Goal: Book appointment/travel/reservation

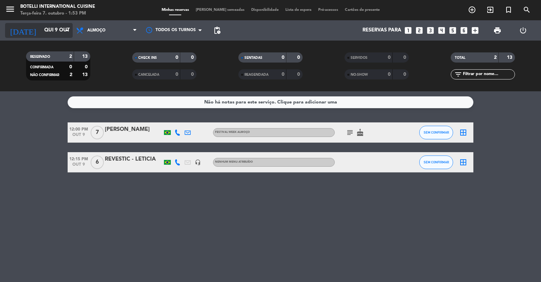
click at [50, 31] on input "Qui 9 out" at bounding box center [73, 30] width 65 height 13
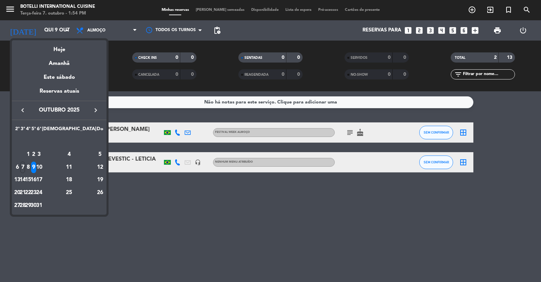
click at [96, 110] on icon "keyboard_arrow_right" at bounding box center [96, 110] width 8 height 8
click at [31, 164] on div "10" at bounding box center [28, 167] width 5 height 11
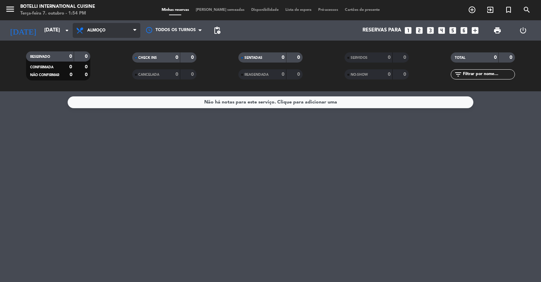
click at [131, 29] on span "Almoço" at bounding box center [107, 30] width 68 height 15
click at [106, 73] on div "menu Botelli International Cuisine Terça-feira 7. outubro - 1:54 PM Minhas rese…" at bounding box center [270, 45] width 541 height 91
click at [153, 187] on div "Não há notas para este serviço. Clique para adicionar uma" at bounding box center [270, 186] width 541 height 191
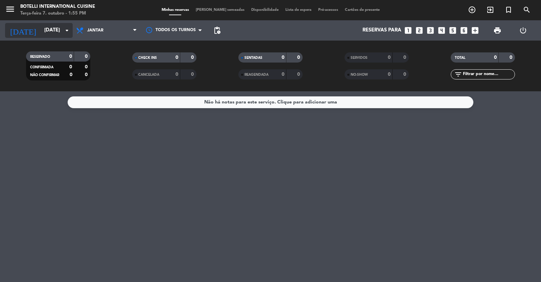
click at [41, 33] on input "[DATE]" at bounding box center [73, 30] width 65 height 13
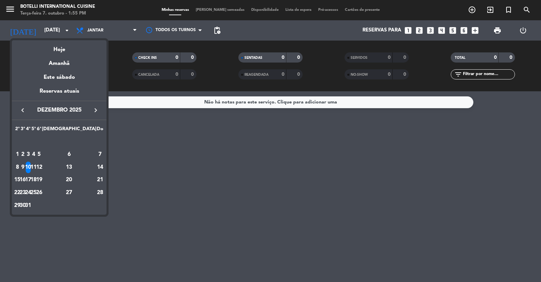
click at [25, 110] on icon "keyboard_arrow_left" at bounding box center [23, 110] width 8 height 8
click at [24, 110] on icon "keyboard_arrow_left" at bounding box center [23, 110] width 8 height 8
click at [36, 166] on div "9" at bounding box center [33, 167] width 5 height 11
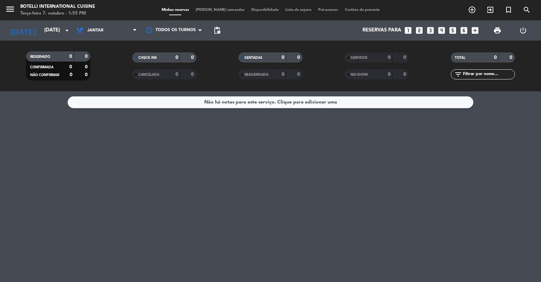
type input "Qui 9 out"
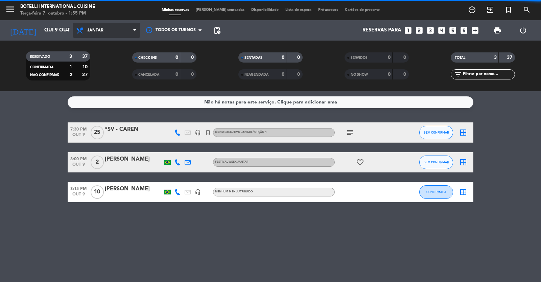
drag, startPoint x: 126, startPoint y: 26, endPoint x: 116, endPoint y: 42, distance: 18.4
click at [125, 27] on span "Jantar" at bounding box center [107, 30] width 68 height 15
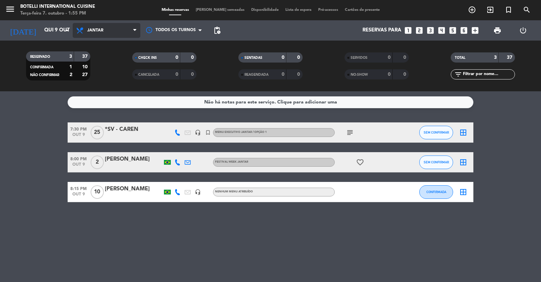
click at [108, 75] on div "menu Botelli International Cuisine Terça-feira 7. outubro - 1:55 PM Minhas rese…" at bounding box center [270, 45] width 541 height 91
click at [104, 30] on span "Jantar" at bounding box center [107, 30] width 68 height 15
click at [105, 61] on div "menu Botelli International Cuisine Terça-feira 7. outubro - 1:55 PM Minhas rese…" at bounding box center [270, 45] width 541 height 91
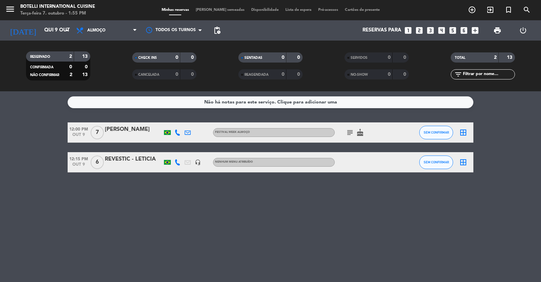
click at [142, 198] on div "Não há notas para este serviço. Clique para adicionar uma 12:00 PM [DATE] 7 [PE…" at bounding box center [270, 186] width 541 height 191
click at [475, 30] on icon "add_box" at bounding box center [475, 30] width 9 height 9
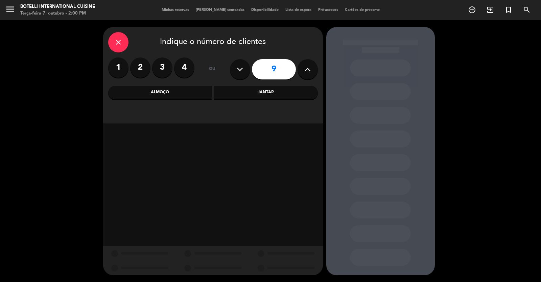
click at [177, 97] on div "Almoço" at bounding box center [160, 93] width 104 height 14
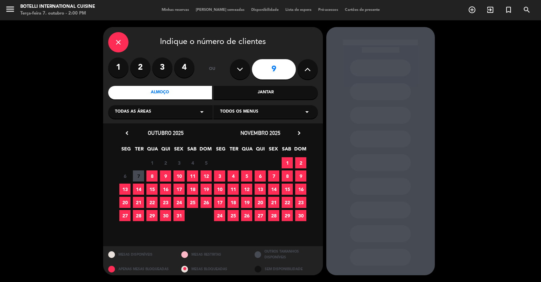
click at [310, 69] on icon at bounding box center [307, 69] width 6 height 10
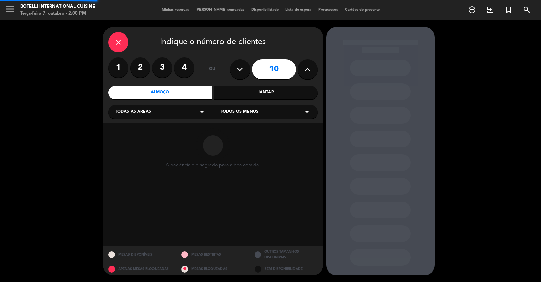
click at [310, 69] on icon at bounding box center [307, 69] width 6 height 10
type input "14"
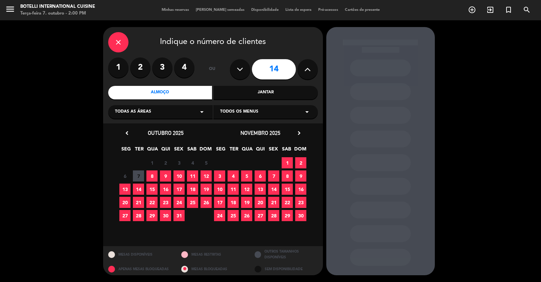
click at [164, 171] on span "9" at bounding box center [165, 175] width 11 height 11
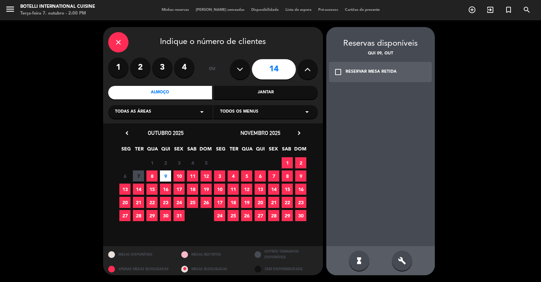
click at [337, 70] on icon "check_box_outline_blank" at bounding box center [338, 72] width 8 height 8
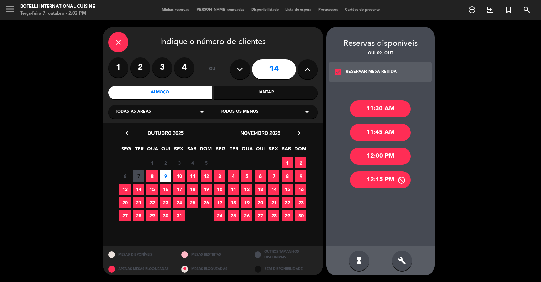
click at [378, 180] on div "12:15 PM" at bounding box center [380, 179] width 61 height 17
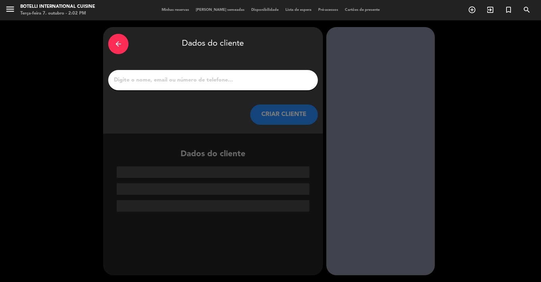
click at [159, 83] on input "1" at bounding box center [212, 79] width 199 height 9
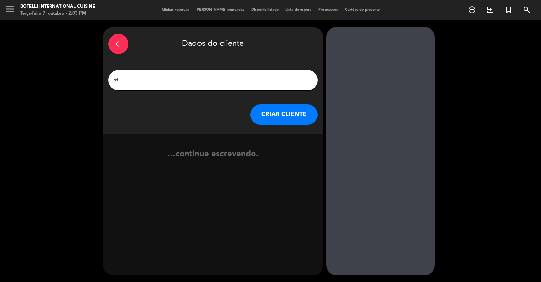
type input "s"
type input "STELLA MELO"
click at [270, 116] on button "CRIAR CLIENTE" at bounding box center [284, 114] width 68 height 20
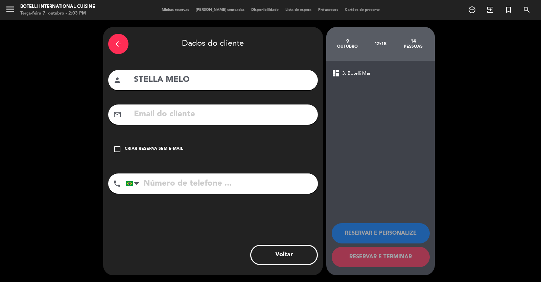
click at [114, 148] on icon "check_box_outline_blank" at bounding box center [117, 149] width 8 height 8
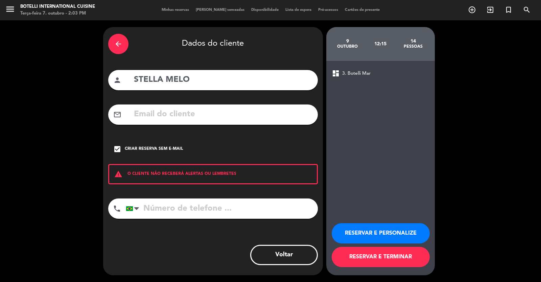
click at [162, 205] on input "tel" at bounding box center [222, 208] width 192 height 20
type input "62983399198"
click at [369, 261] on button "RESERVAR E TERMINAR" at bounding box center [381, 257] width 98 height 20
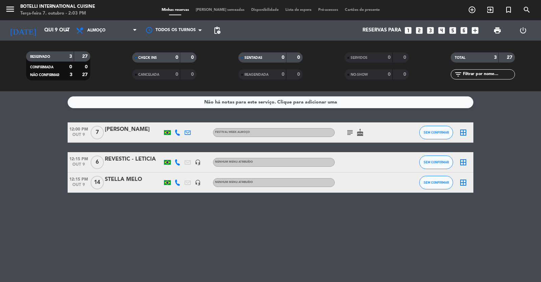
click at [240, 184] on div "Nenhum menu atribuído" at bounding box center [234, 182] width 38 height 4
click at [131, 180] on div "STELLA MELO" at bounding box center [133, 179] width 57 height 9
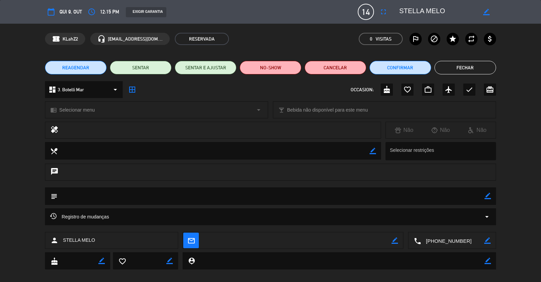
click at [259, 110] on icon "arrow_drop_down" at bounding box center [259, 110] width 8 height 8
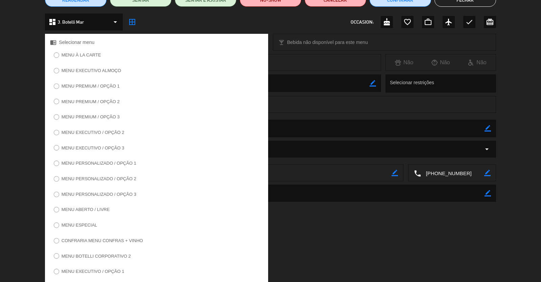
scroll to position [124, 0]
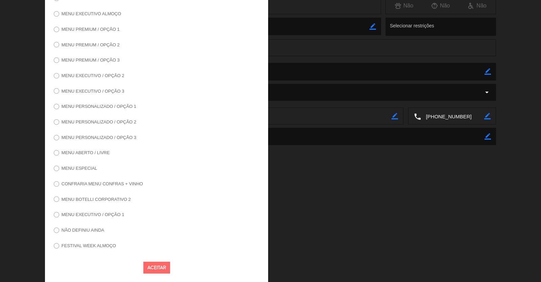
click at [93, 243] on label "FESTIVAL WEEK ALMOÇO" at bounding box center [89, 245] width 54 height 4
click at [151, 269] on button "Aceitar" at bounding box center [156, 268] width 27 height 12
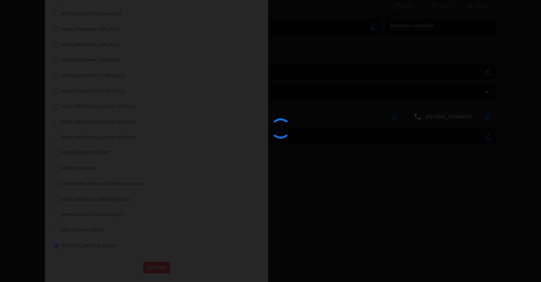
scroll to position [8, 0]
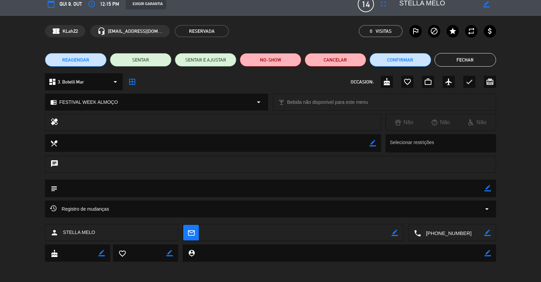
click at [487, 187] on icon "border_color" at bounding box center [487, 188] width 6 height 6
click at [159, 191] on textarea at bounding box center [270, 188] width 427 height 17
type textarea "TAXA PAGA !!!!!! ( MESA NO SALÃO )"
click at [113, 82] on icon "arrow_drop_down" at bounding box center [115, 82] width 8 height 8
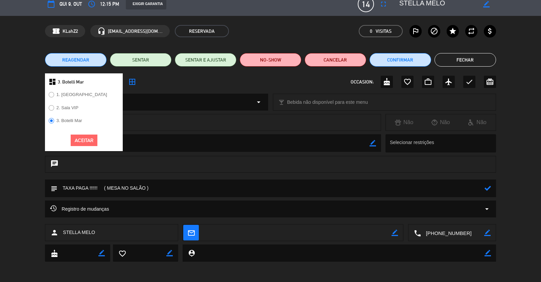
click at [64, 96] on label "1. [GEOGRAPHIC_DATA]" at bounding box center [81, 94] width 51 height 4
click at [459, 63] on button "Fechar" at bounding box center [465, 60] width 62 height 14
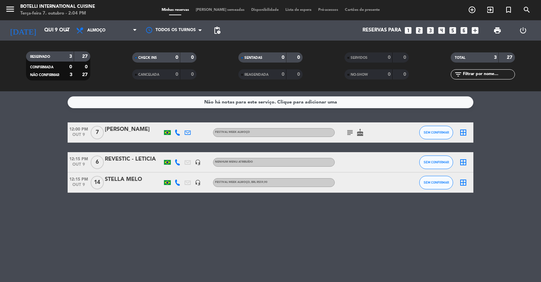
click at [144, 173] on div "12:15 PM [DATE] STELLA MELO headset_mic FESTIVAL WEEK ALMOÇO , BRL R$59,90 SEM …" at bounding box center [271, 182] width 406 height 20
click at [146, 180] on div "STELLA MELO" at bounding box center [133, 179] width 57 height 9
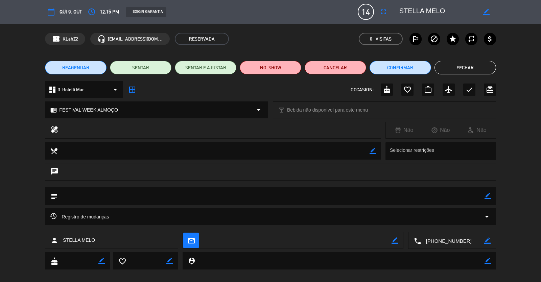
click at [127, 199] on textarea at bounding box center [270, 195] width 427 height 17
click at [487, 196] on icon "border_color" at bounding box center [487, 196] width 6 height 6
type textarea "TAXA PAGA , SALÃO"
click at [112, 91] on icon "arrow_drop_down" at bounding box center [115, 90] width 8 height 8
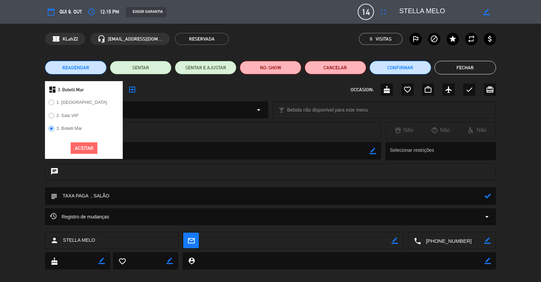
click at [59, 105] on label "1. [GEOGRAPHIC_DATA]" at bounding box center [78, 103] width 66 height 11
click at [394, 67] on button "Confirmar" at bounding box center [401, 68] width 62 height 14
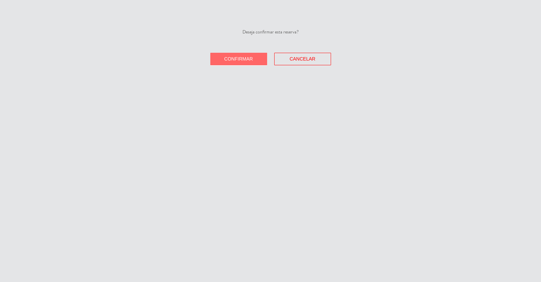
click at [249, 60] on span "Confirmar" at bounding box center [238, 58] width 29 height 5
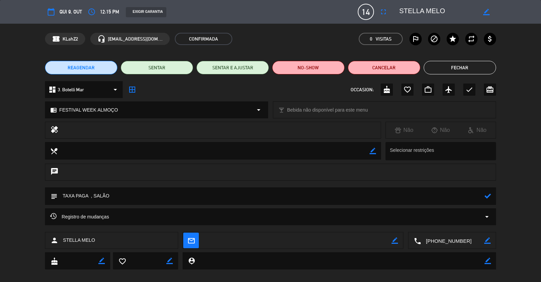
click at [461, 67] on button "Fechar" at bounding box center [460, 68] width 72 height 14
